Goal: Check status: Check status

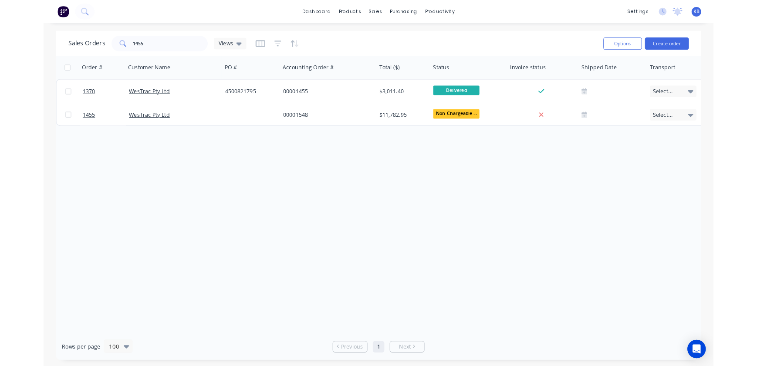
scroll to position [0, 335]
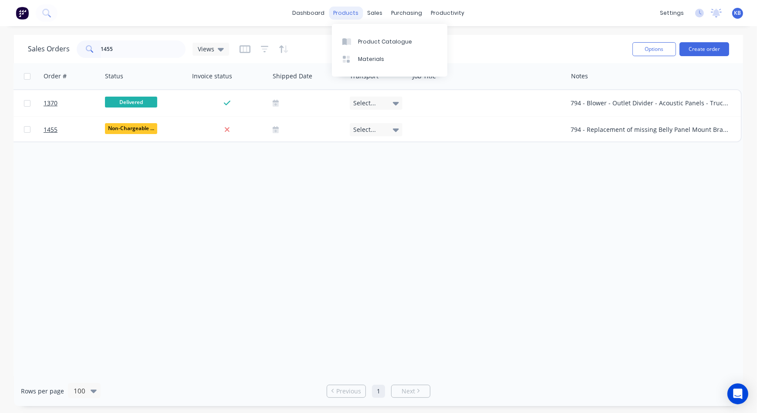
click at [353, 13] on div "products" at bounding box center [346, 13] width 34 height 13
click at [374, 15] on div "sales" at bounding box center [375, 13] width 24 height 13
click at [383, 34] on link "Sales Orders" at bounding box center [420, 41] width 115 height 17
click at [386, 38] on div at bounding box center [380, 42] width 13 height 8
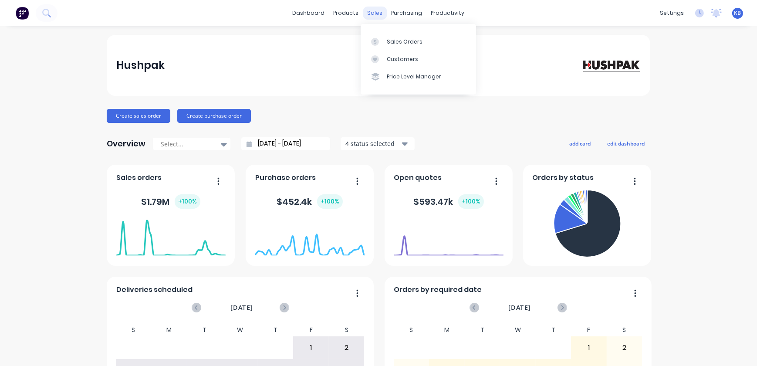
drag, startPoint x: 362, startPoint y: 6, endPoint x: 362, endPoint y: 14, distance: 8.3
click at [363, 11] on div "sales" at bounding box center [375, 13] width 24 height 13
click at [392, 46] on link "Sales Orders" at bounding box center [417, 41] width 115 height 17
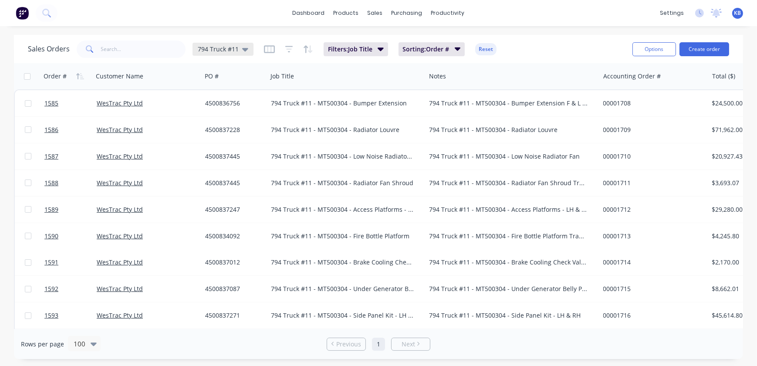
click at [236, 52] on span "794 Truck #11" at bounding box center [218, 48] width 41 height 9
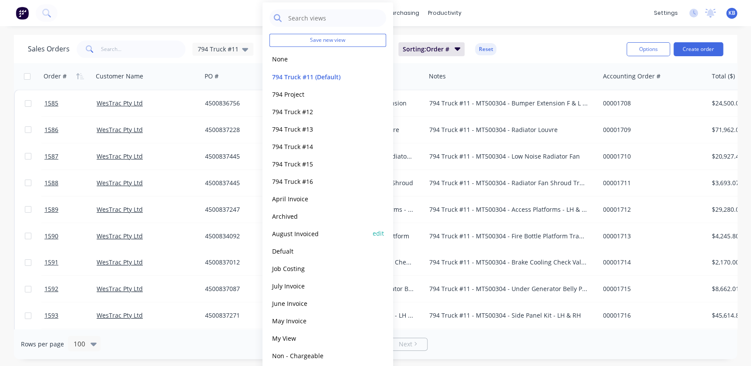
click at [326, 226] on div "August Invoiced edit" at bounding box center [327, 232] width 117 height 17
click at [299, 229] on button "August Invoiced" at bounding box center [318, 233] width 99 height 10
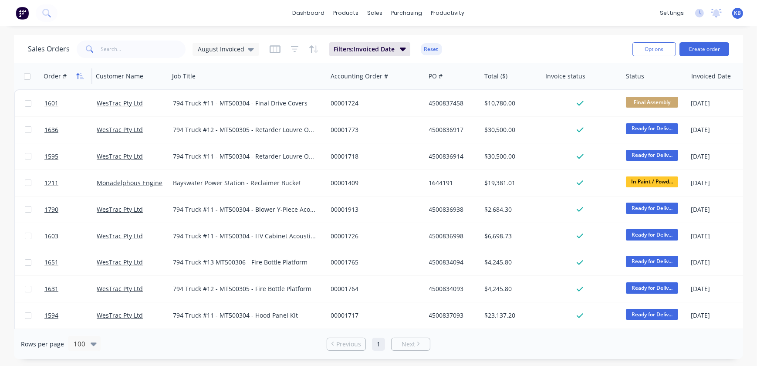
click at [77, 71] on button "button" at bounding box center [80, 76] width 13 height 13
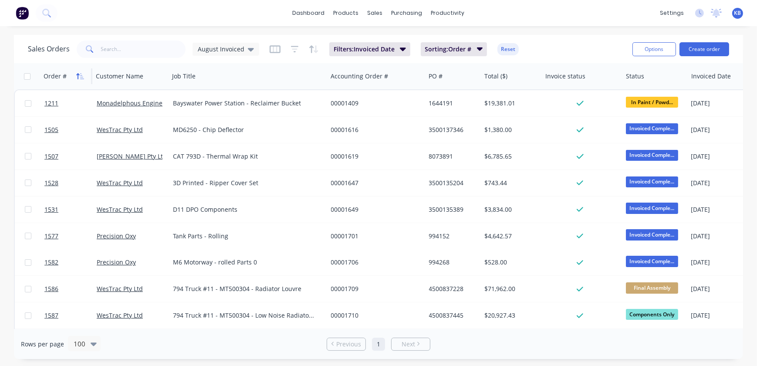
click at [78, 75] on icon "button" at bounding box center [80, 76] width 8 height 7
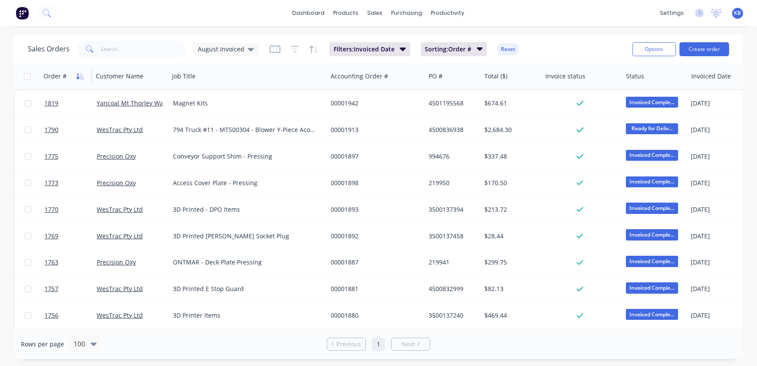
click at [74, 77] on button "button" at bounding box center [80, 76] width 13 height 13
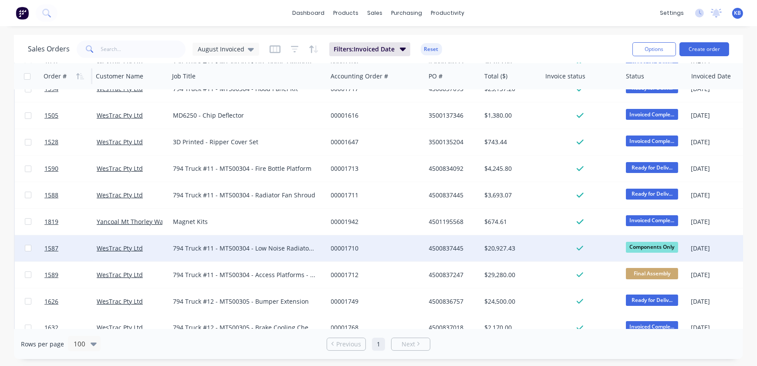
scroll to position [237, 0]
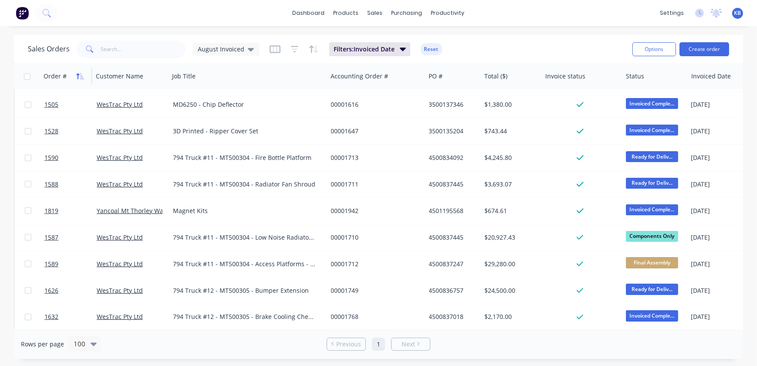
click at [78, 77] on icon "button" at bounding box center [80, 76] width 8 height 7
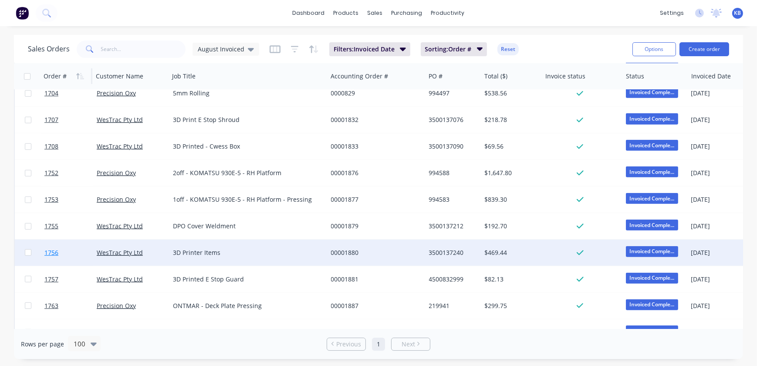
scroll to position [791, 0]
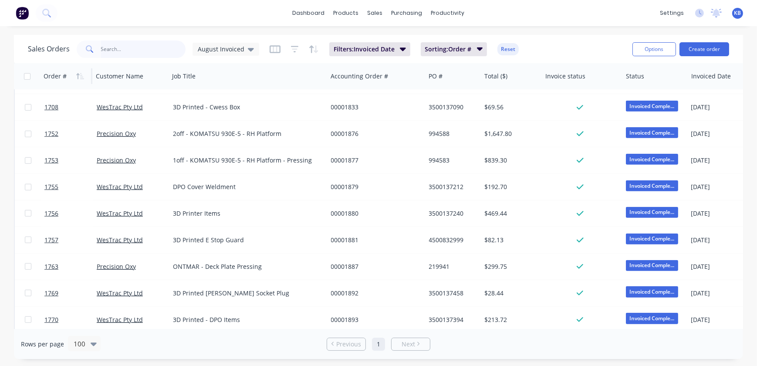
click at [132, 53] on input "text" at bounding box center [143, 48] width 85 height 17
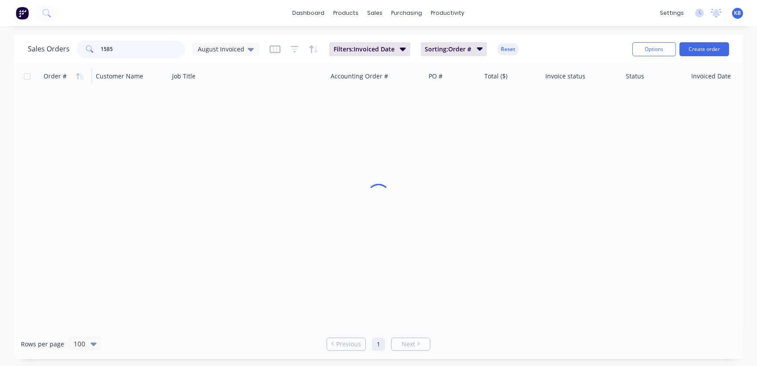
scroll to position [0, 0]
click at [205, 50] on span "August Invoiced" at bounding box center [221, 48] width 47 height 9
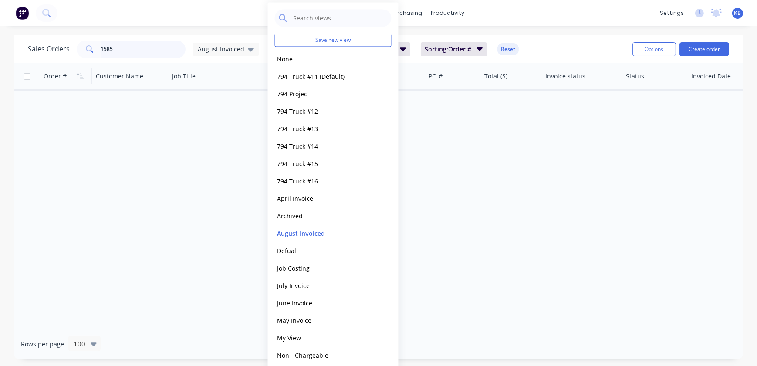
click at [167, 48] on input "1585" at bounding box center [143, 48] width 85 height 17
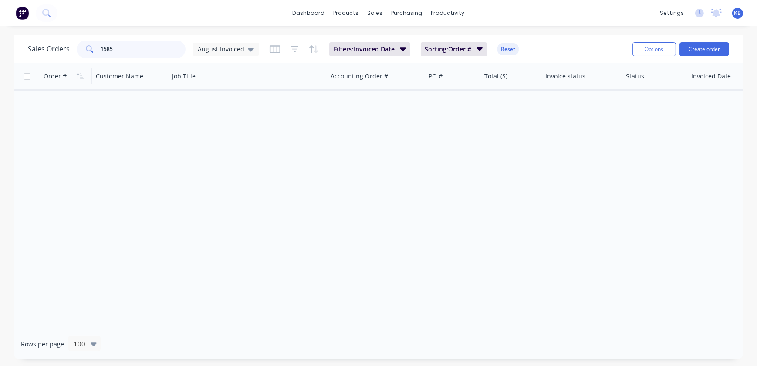
drag, startPoint x: 149, startPoint y: 43, endPoint x: 35, endPoint y: 44, distance: 114.1
click at [43, 44] on div "Sales Orders [DATE] Invoiced" at bounding box center [143, 48] width 231 height 17
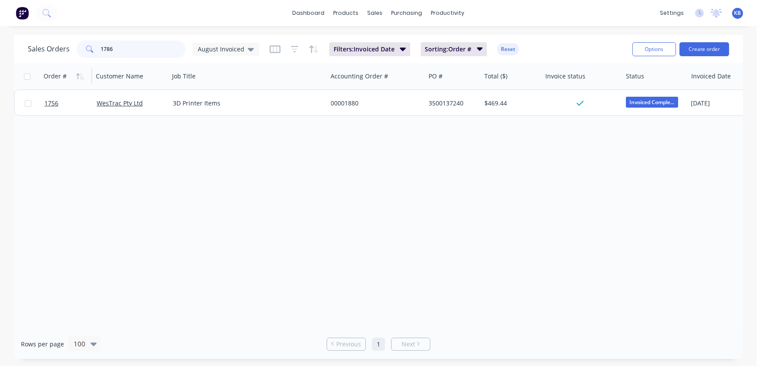
drag, startPoint x: 124, startPoint y: 48, endPoint x: 61, endPoint y: 49, distance: 63.6
click at [61, 49] on div "Sales Orders [DATE] Invoiced" at bounding box center [143, 48] width 231 height 17
drag, startPoint x: 122, startPoint y: 51, endPoint x: 64, endPoint y: 52, distance: 58.8
click at [64, 52] on div "Sales Orders [DATE] Invoiced" at bounding box center [143, 48] width 231 height 17
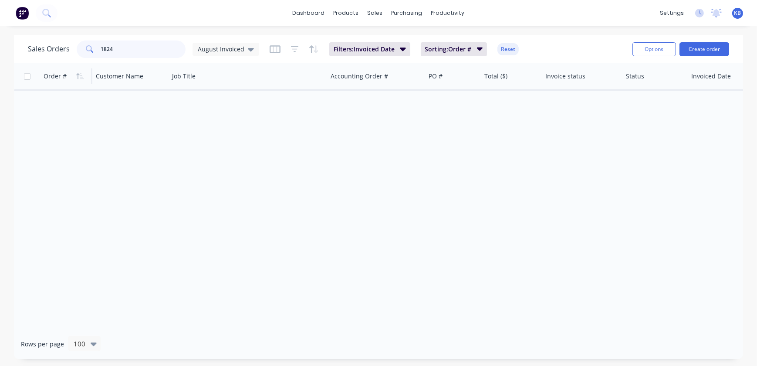
drag, startPoint x: 121, startPoint y: 54, endPoint x: 91, endPoint y: 52, distance: 30.5
click at [95, 52] on div "1824" at bounding box center [131, 48] width 109 height 17
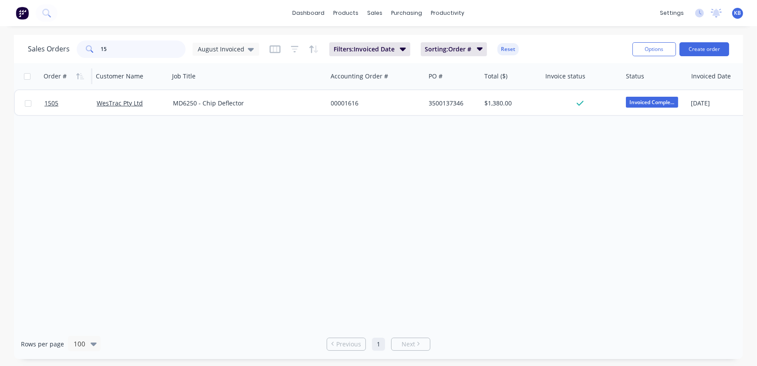
type input "1"
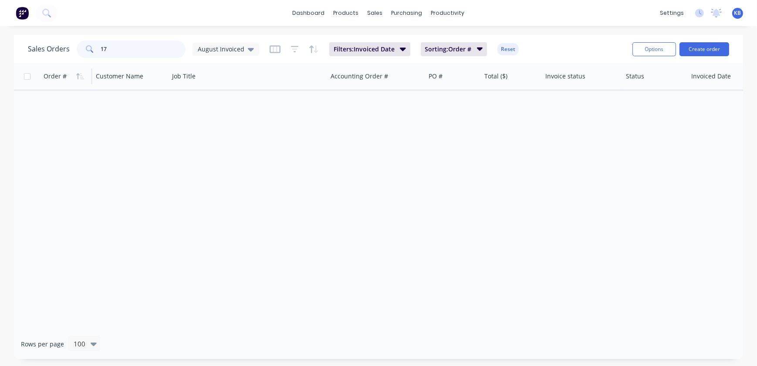
type input "1"
type input "1599"
click at [231, 52] on span "August Invoiced" at bounding box center [221, 48] width 47 height 9
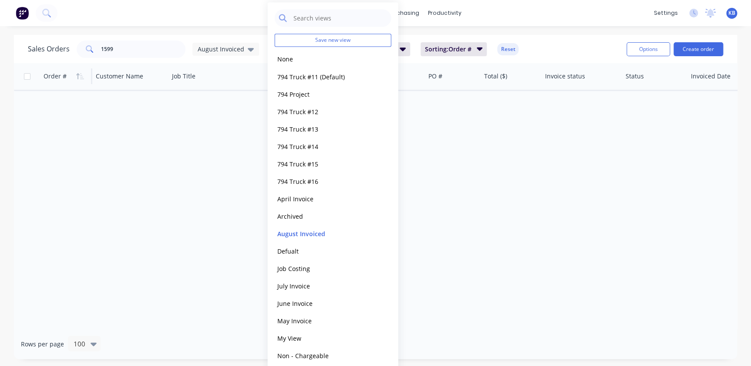
click at [177, 212] on div "Order # Customer Name Job Title Accounting Order # PO # Total ($) Invoice statu…" at bounding box center [375, 196] width 723 height 266
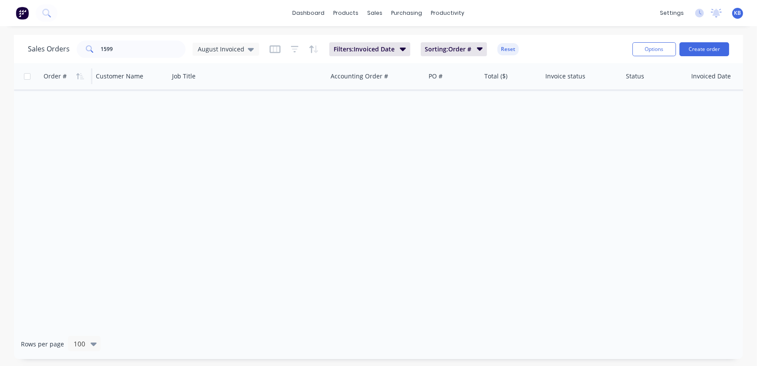
drag, startPoint x: 220, startPoint y: 183, endPoint x: 218, endPoint y: 178, distance: 6.1
click at [220, 183] on div "Order # Customer Name Job Title Accounting Order # PO # Total ($) Invoice statu…" at bounding box center [378, 196] width 729 height 266
drag, startPoint x: 153, startPoint y: 51, endPoint x: 34, endPoint y: 40, distance: 119.8
click at [38, 40] on div "Sales Orders [DATE] Invoiced" at bounding box center [143, 48] width 231 height 17
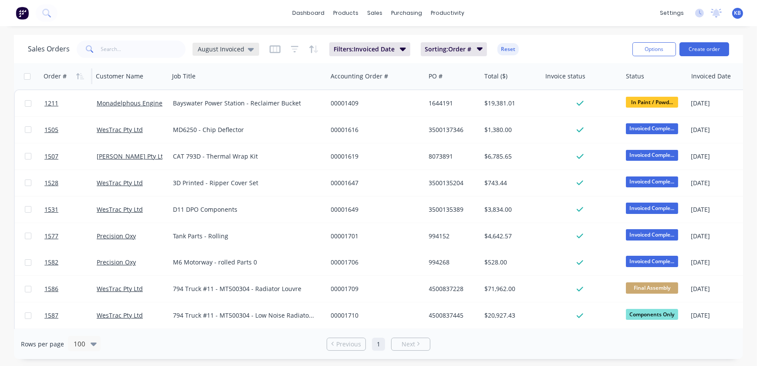
click at [212, 49] on span "August Invoiced" at bounding box center [221, 48] width 47 height 9
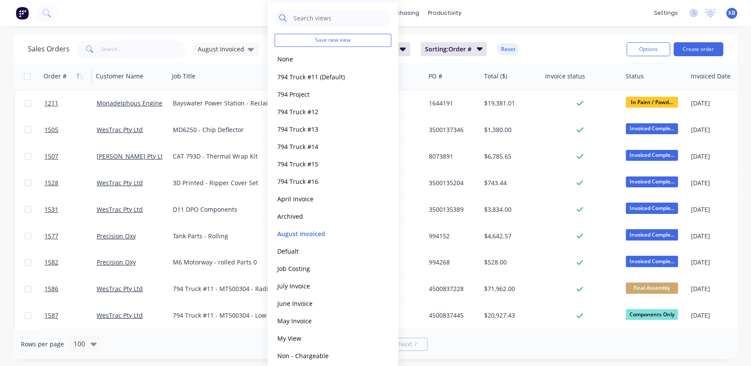
click at [279, 58] on button "None" at bounding box center [324, 59] width 99 height 10
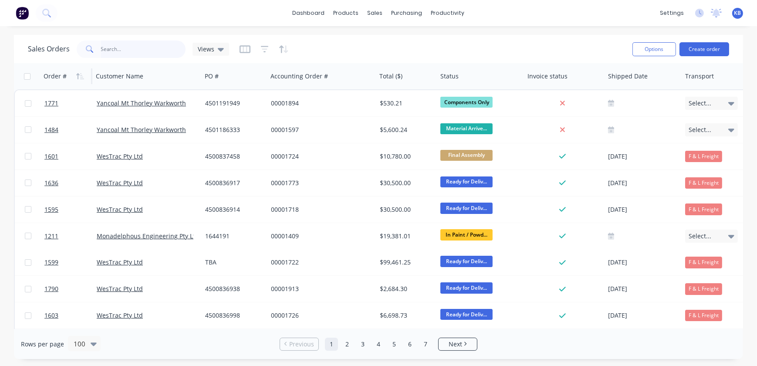
click at [150, 56] on input "text" at bounding box center [143, 48] width 85 height 17
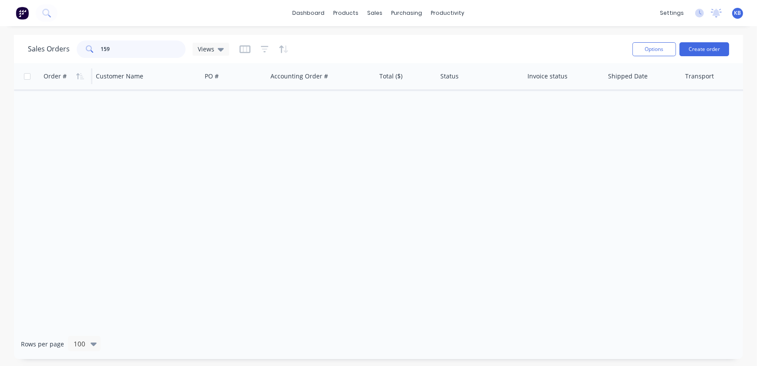
type input "1599"
drag, startPoint x: 136, startPoint y: 53, endPoint x: 57, endPoint y: 53, distance: 78.8
click at [61, 53] on div "Sales Orders 1599 Views" at bounding box center [128, 48] width 201 height 17
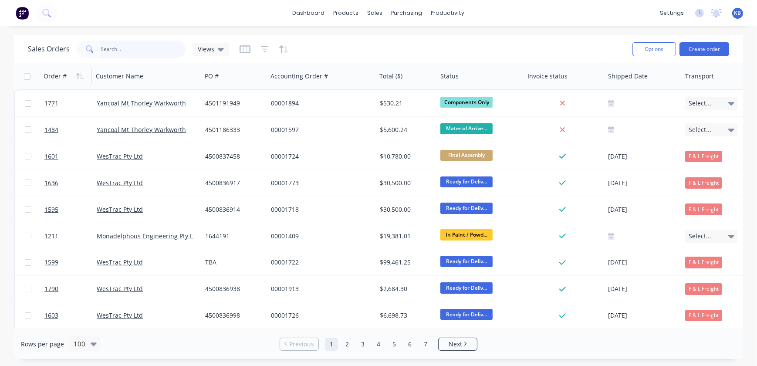
click at [149, 51] on input "text" at bounding box center [143, 48] width 85 height 17
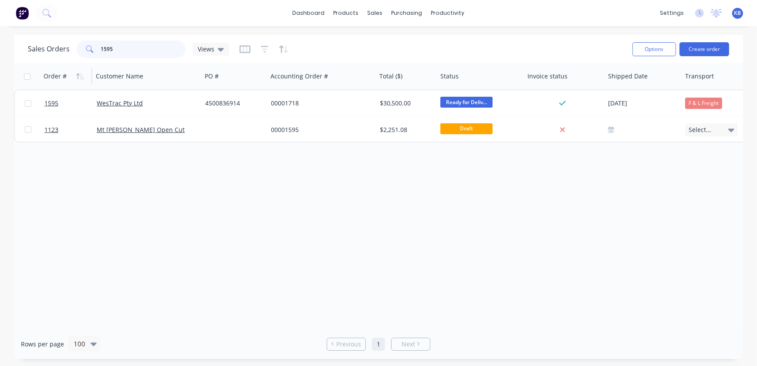
drag, startPoint x: 124, startPoint y: 52, endPoint x: 52, endPoint y: 47, distance: 72.0
click at [52, 49] on div "Sales Orders 1595 Views" at bounding box center [128, 48] width 201 height 17
click at [306, 189] on div "Order # Customer Name PO # Accounting Order # Total ($) Status Invoice status S…" at bounding box center [378, 196] width 729 height 266
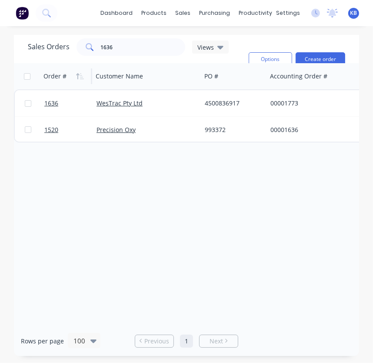
drag, startPoint x: 120, startPoint y: 35, endPoint x: 118, endPoint y: 40, distance: 5.8
click at [116, 39] on div "Sales Orders 1636 Views Options Create order" at bounding box center [187, 49] width 346 height 28
drag, startPoint x: 111, startPoint y: 44, endPoint x: 77, endPoint y: 44, distance: 34.0
click at [77, 44] on div "1636" at bounding box center [131, 46] width 109 height 17
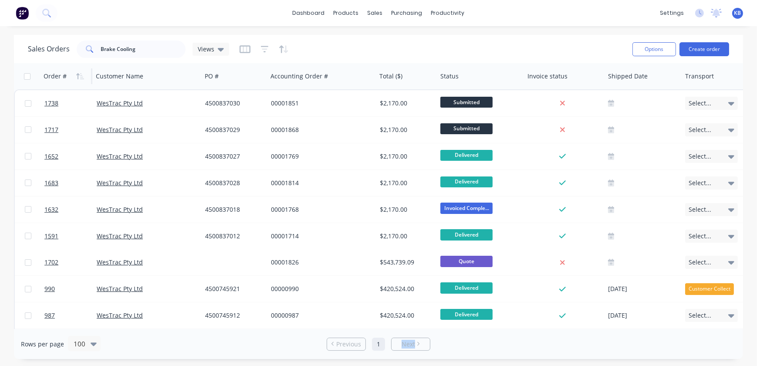
drag, startPoint x: 388, startPoint y: 329, endPoint x: 508, endPoint y: 332, distance: 119.7
click at [523, 334] on div "Rows per page 100 Previous 1 Next" at bounding box center [378, 344] width 729 height 30
click at [461, 331] on div "Rows per page 100 Previous 1 Next" at bounding box center [378, 344] width 729 height 30
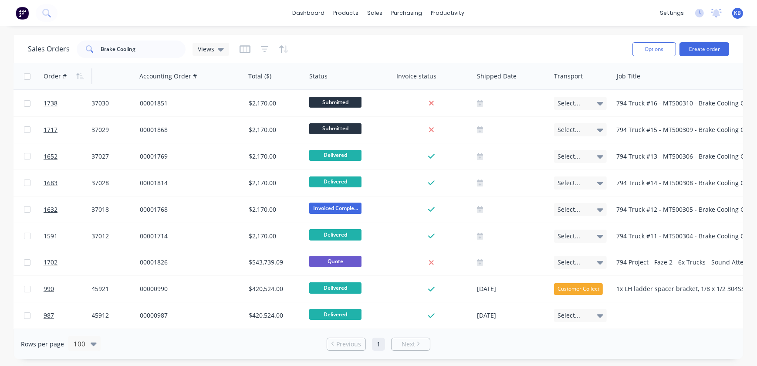
scroll to position [0, 239]
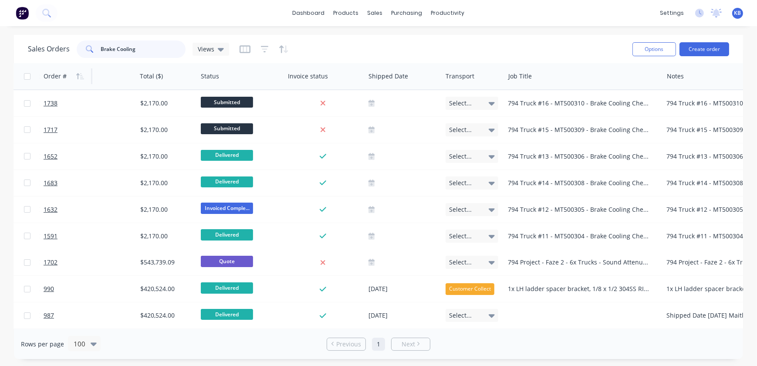
drag, startPoint x: 149, startPoint y: 47, endPoint x: 22, endPoint y: 44, distance: 127.2
click at [23, 47] on div "Sales Orders Brake Cooling Views Options Create order" at bounding box center [378, 49] width 729 height 28
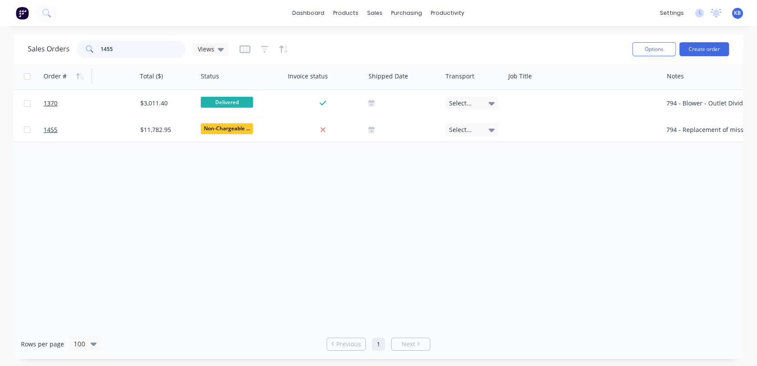
type input "1455"
drag, startPoint x: 250, startPoint y: 323, endPoint x: 316, endPoint y: 325, distance: 65.3
click at [318, 325] on div "Order # Customer Name PO # Accounting Order # Total ($) Status Invoice status S…" at bounding box center [378, 196] width 729 height 266
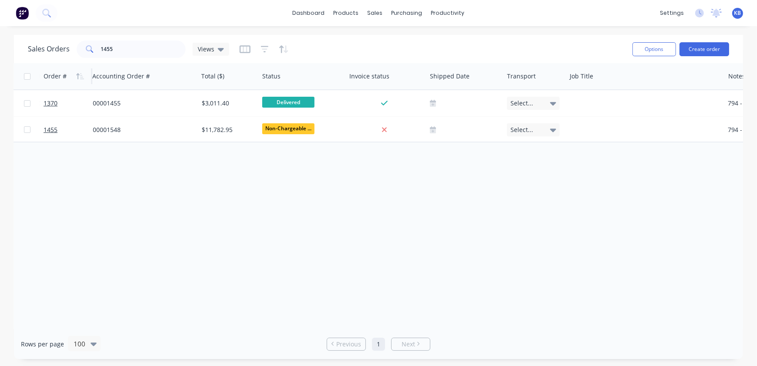
scroll to position [0, 67]
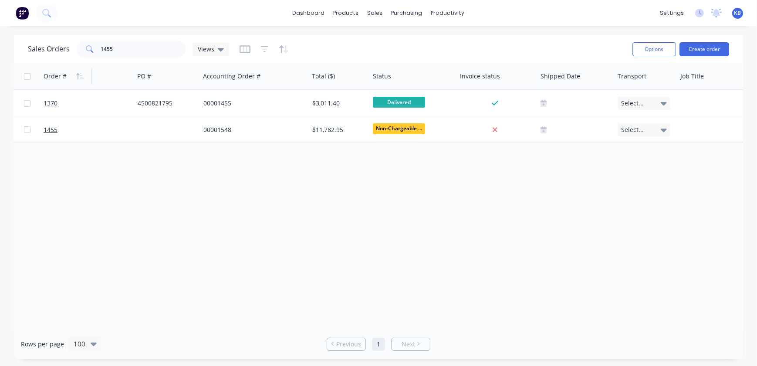
click at [131, 322] on div "Order # Customer Name PO # Accounting Order # Total ($) Status Invoice status S…" at bounding box center [378, 196] width 729 height 266
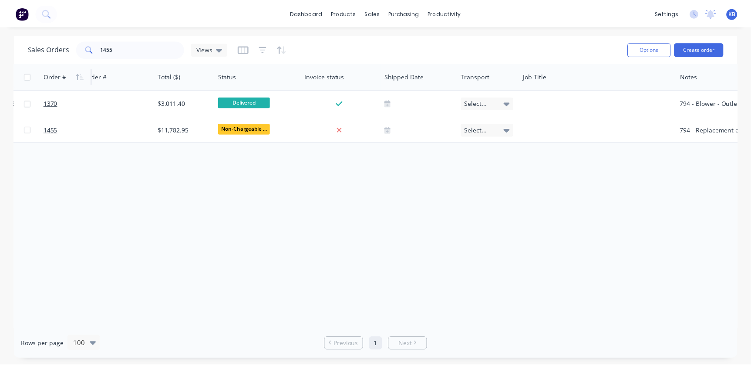
scroll to position [0, 335]
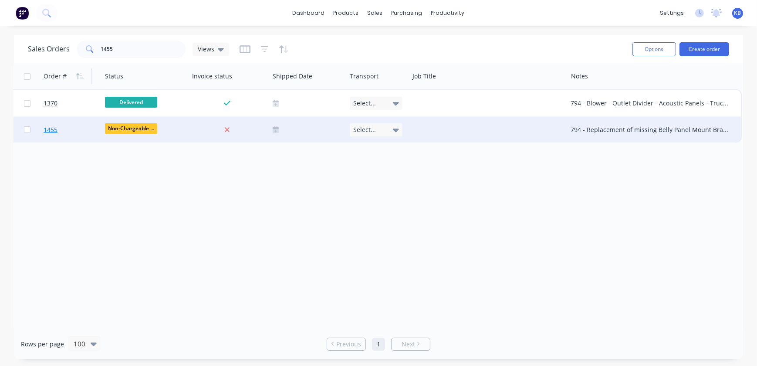
click at [57, 134] on link "1455" at bounding box center [70, 130] width 52 height 26
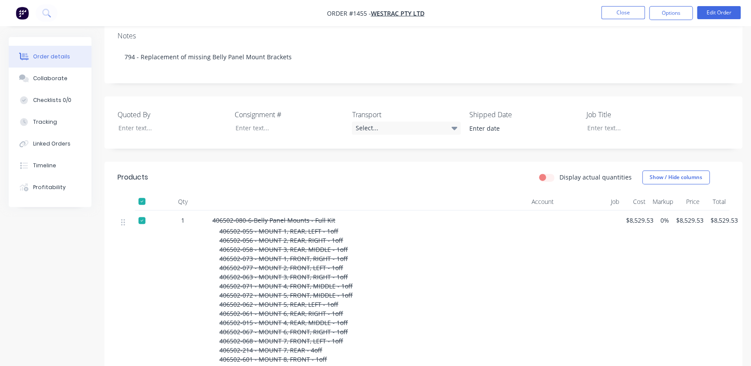
scroll to position [52, 0]
